Goal: Transaction & Acquisition: Download file/media

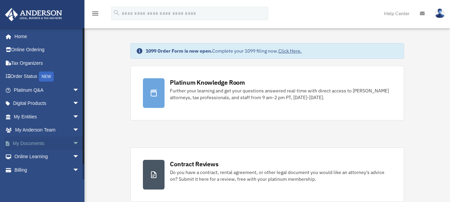
click at [29, 143] on link "My Documents arrow_drop_down" at bounding box center [47, 144] width 85 height 14
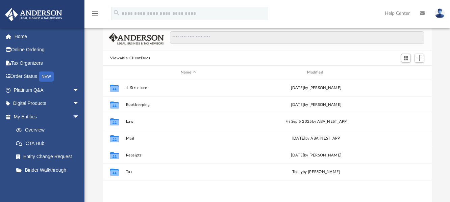
scroll to position [68, 0]
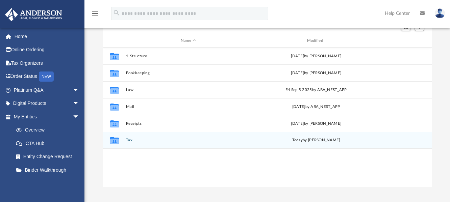
click at [137, 138] on div "Collaborated Folder Tax today by Tameka Fulton" at bounding box center [267, 140] width 329 height 17
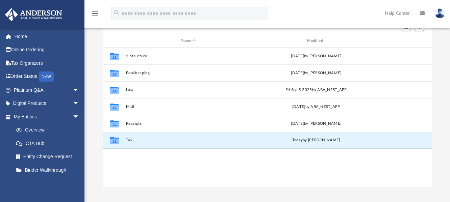
click at [129, 140] on button "Tax" at bounding box center [188, 140] width 125 height 4
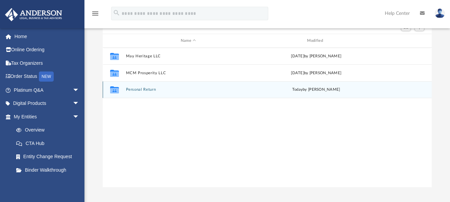
click at [146, 89] on button "Personal Return" at bounding box center [188, 89] width 125 height 4
click at [134, 90] on button "2024" at bounding box center [188, 89] width 125 height 4
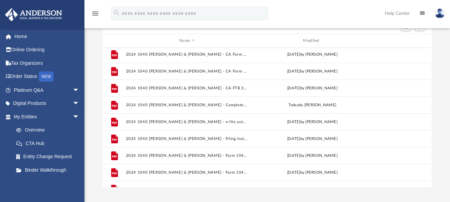
scroll to position [63, 0]
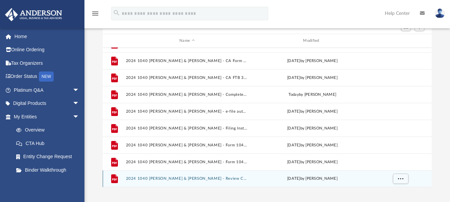
click at [187, 177] on button "2024 1040 Garcia, Marco A. & Preciado, Maria A. - Review Copy.pdf" at bounding box center [187, 179] width 122 height 4
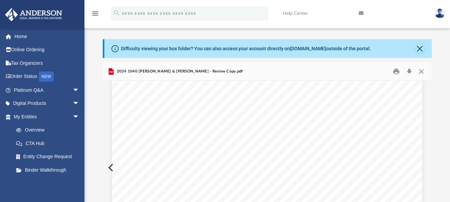
scroll to position [5637, 0]
click at [419, 48] on button "Close" at bounding box center [419, 48] width 9 height 9
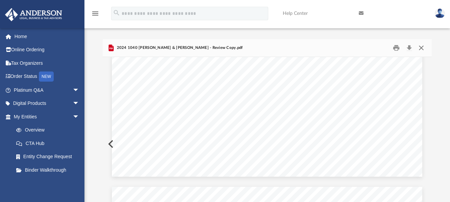
click at [419, 48] on button "Close" at bounding box center [421, 48] width 12 height 10
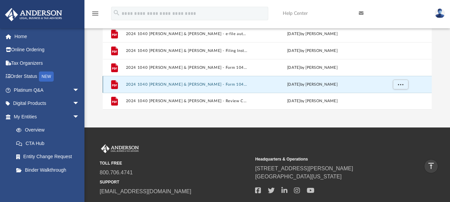
click at [223, 83] on button "2024 1040 Garcia, Marco A. & Preciado, Maria A. - Form 1040-V Payment Voucher.p…" at bounding box center [187, 84] width 122 height 4
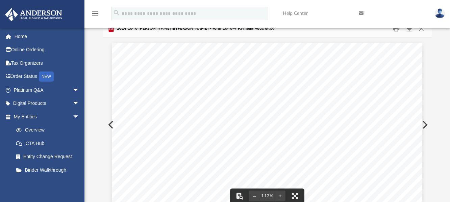
scroll to position [0, 0]
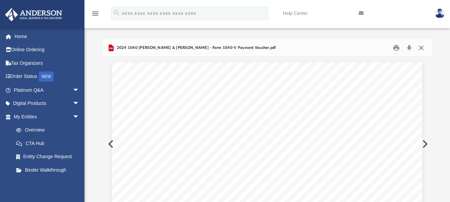
click at [420, 49] on button "Close" at bounding box center [421, 48] width 12 height 10
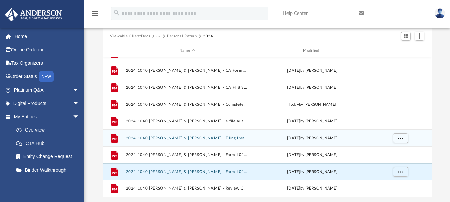
scroll to position [46, 0]
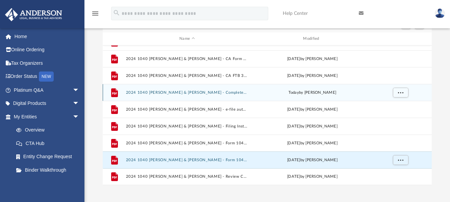
click at [212, 93] on button "2024 1040 Garcia, Marco A. & Preciado, Maria A. - Completed Copy.pdf" at bounding box center [187, 92] width 122 height 4
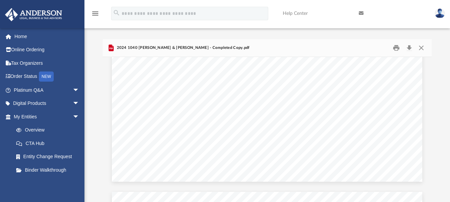
scroll to position [7864, 0]
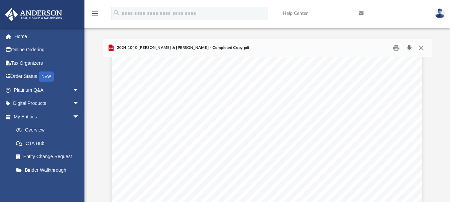
click at [409, 47] on button "Download" at bounding box center [409, 48] width 12 height 10
click at [395, 46] on button "Print" at bounding box center [396, 48] width 14 height 10
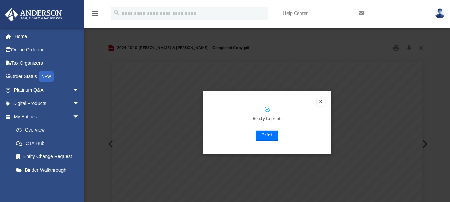
click at [265, 135] on button "Print" at bounding box center [266, 135] width 23 height 11
